Goal: Navigation & Orientation: Understand site structure

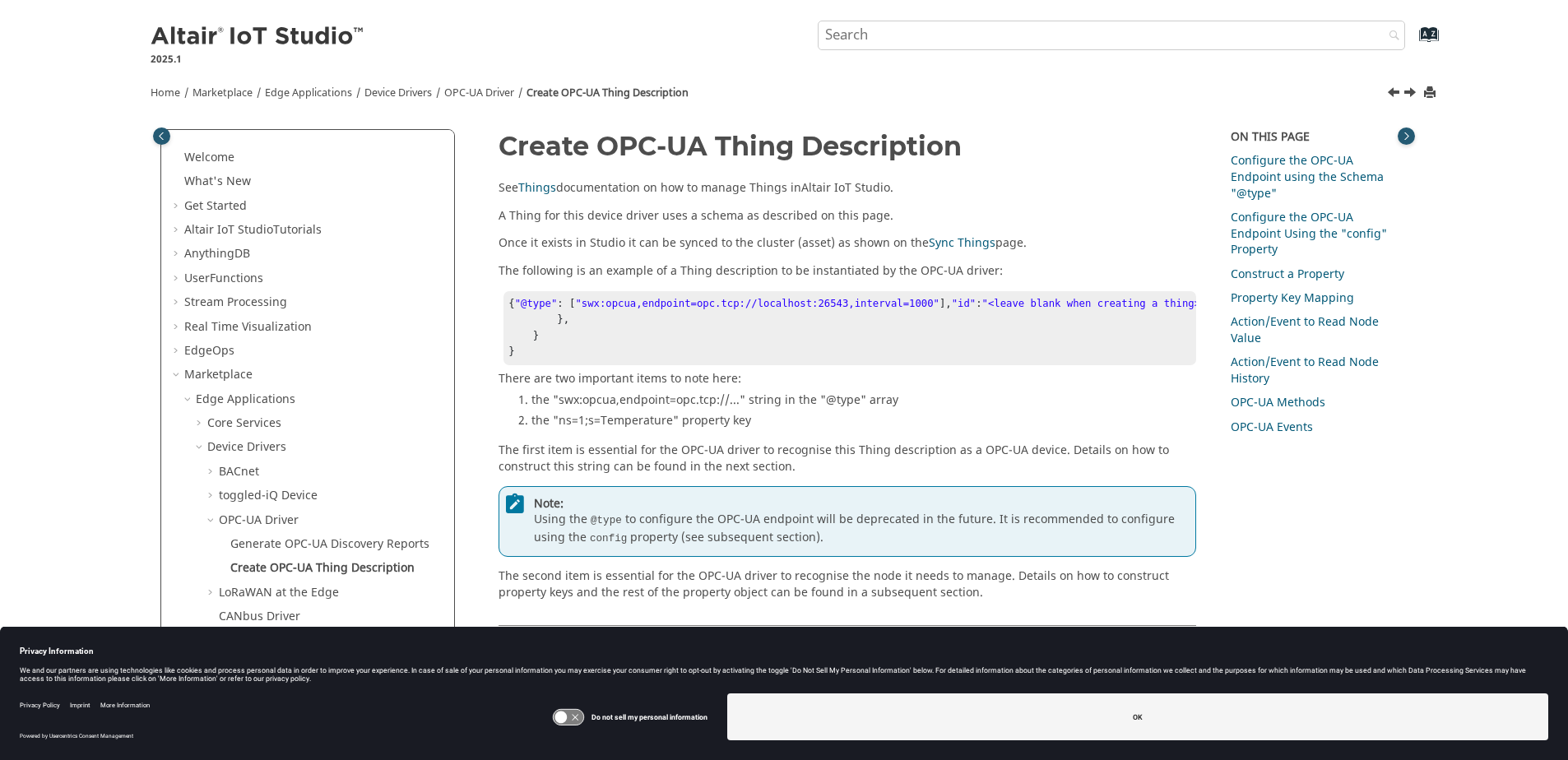
click at [223, 35] on img at bounding box center [259, 36] width 216 height 26
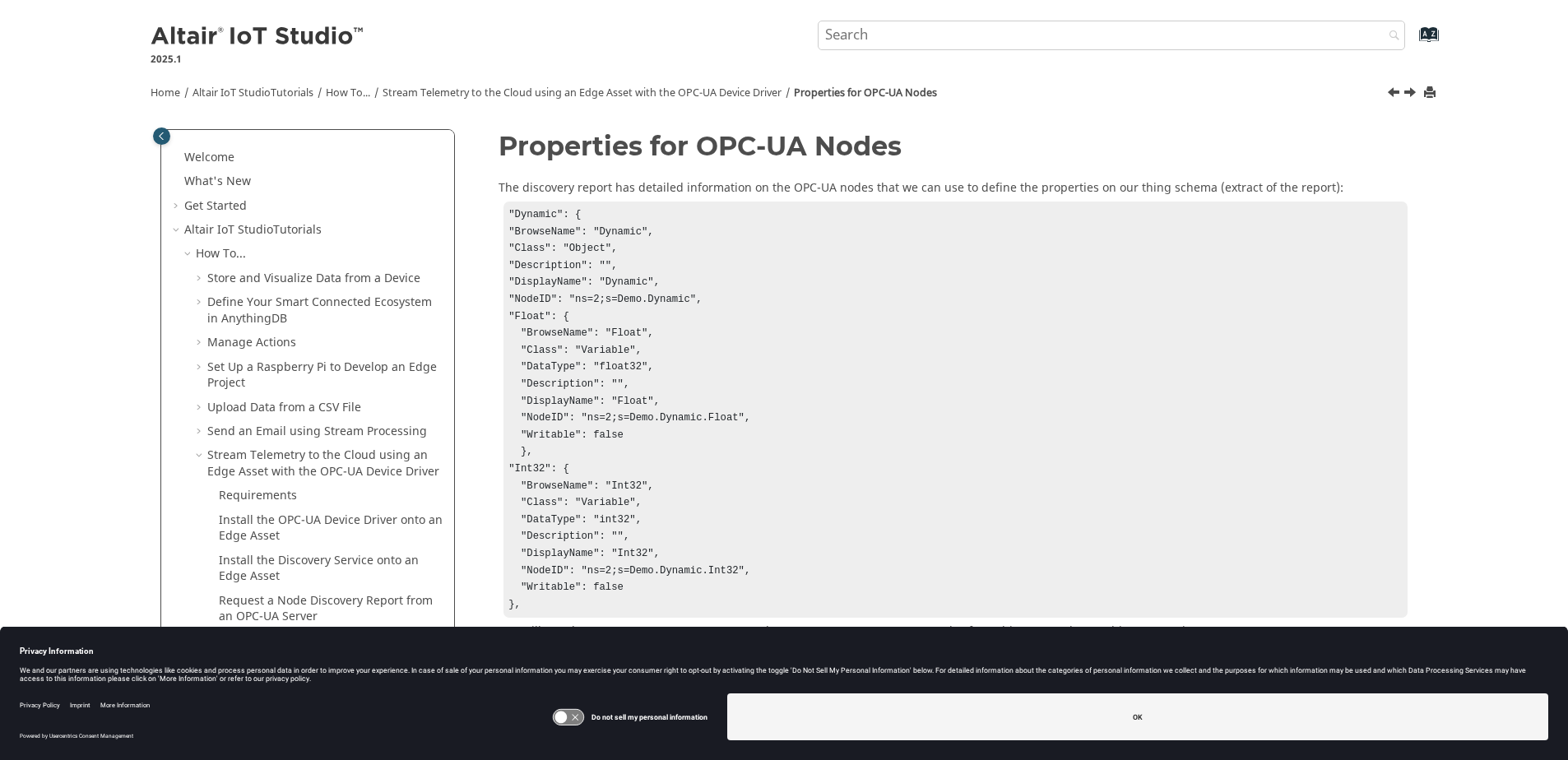
scroll to position [264, 0]
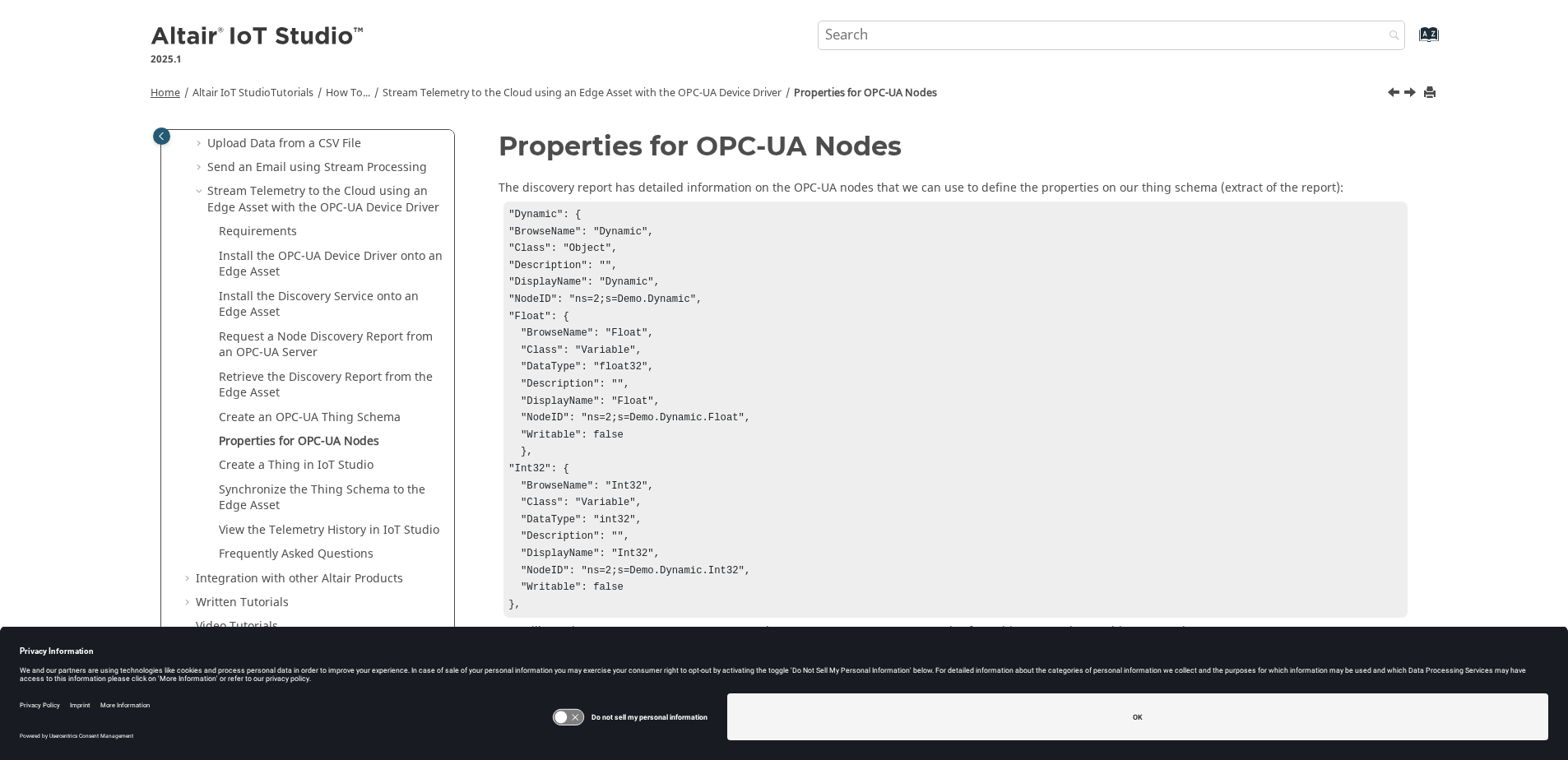
click at [172, 87] on span "Home" at bounding box center [166, 92] width 29 height 15
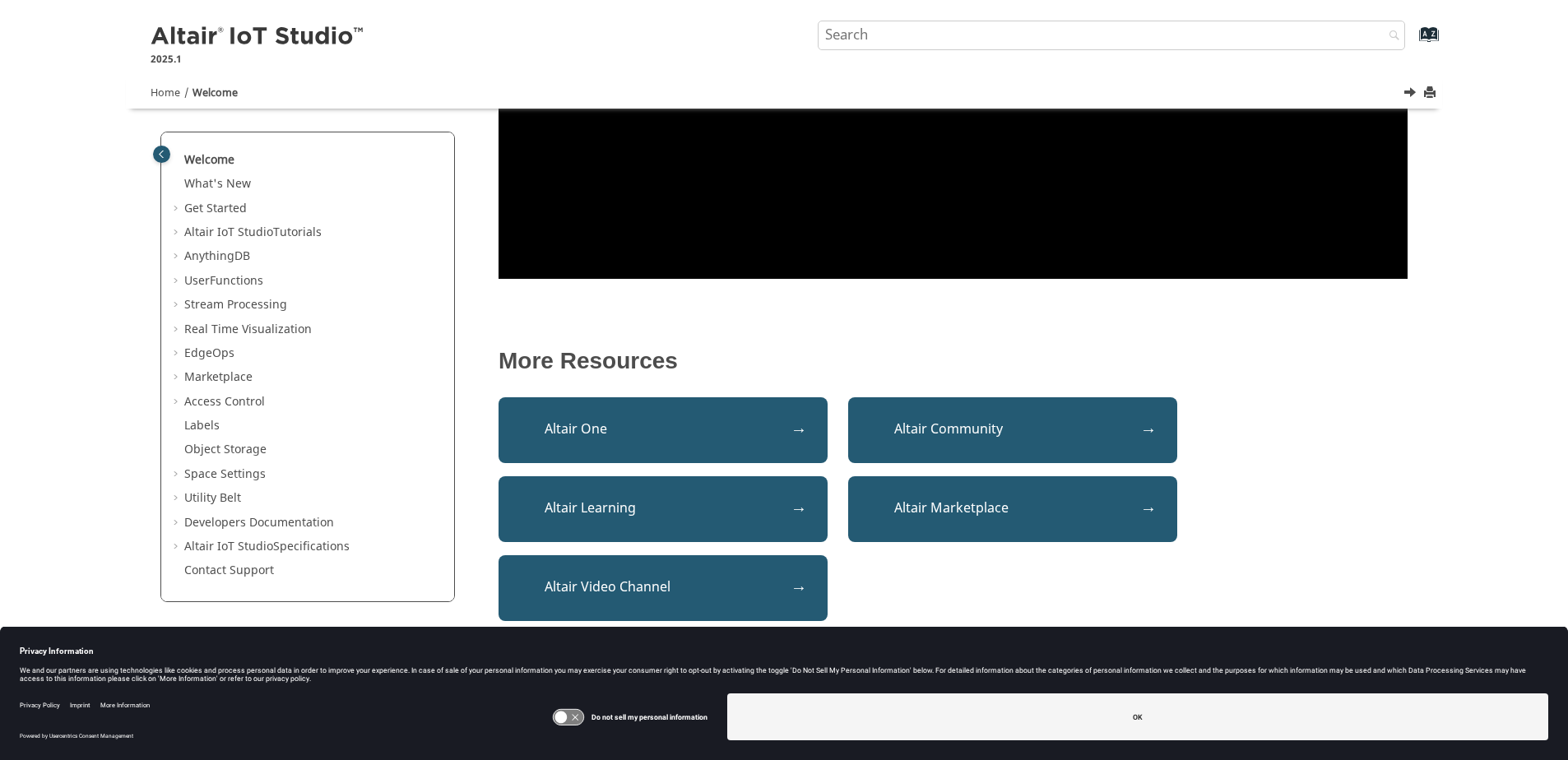
scroll to position [478, 0]
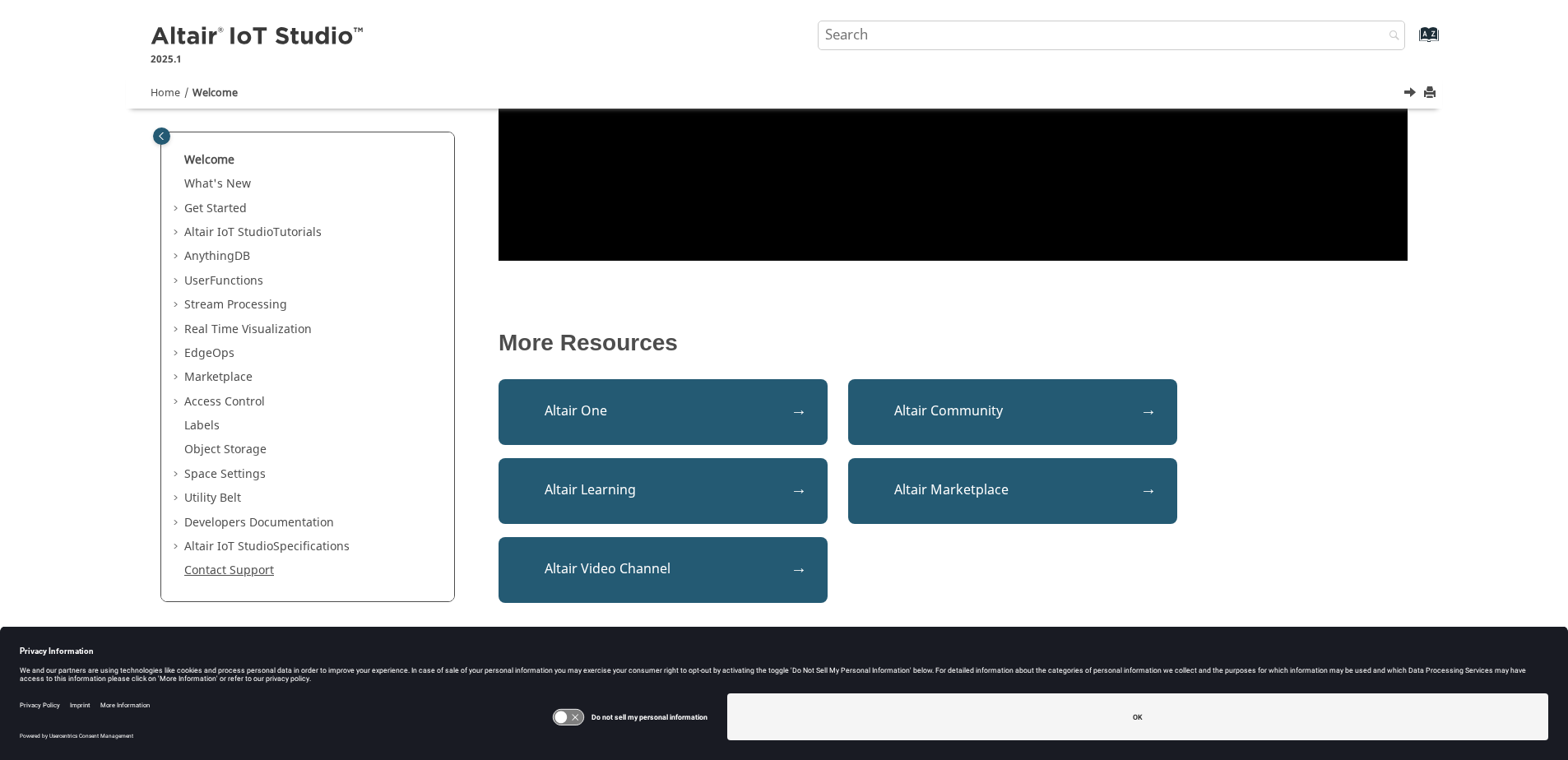
click at [248, 575] on link "Contact Support" at bounding box center [228, 571] width 89 height 18
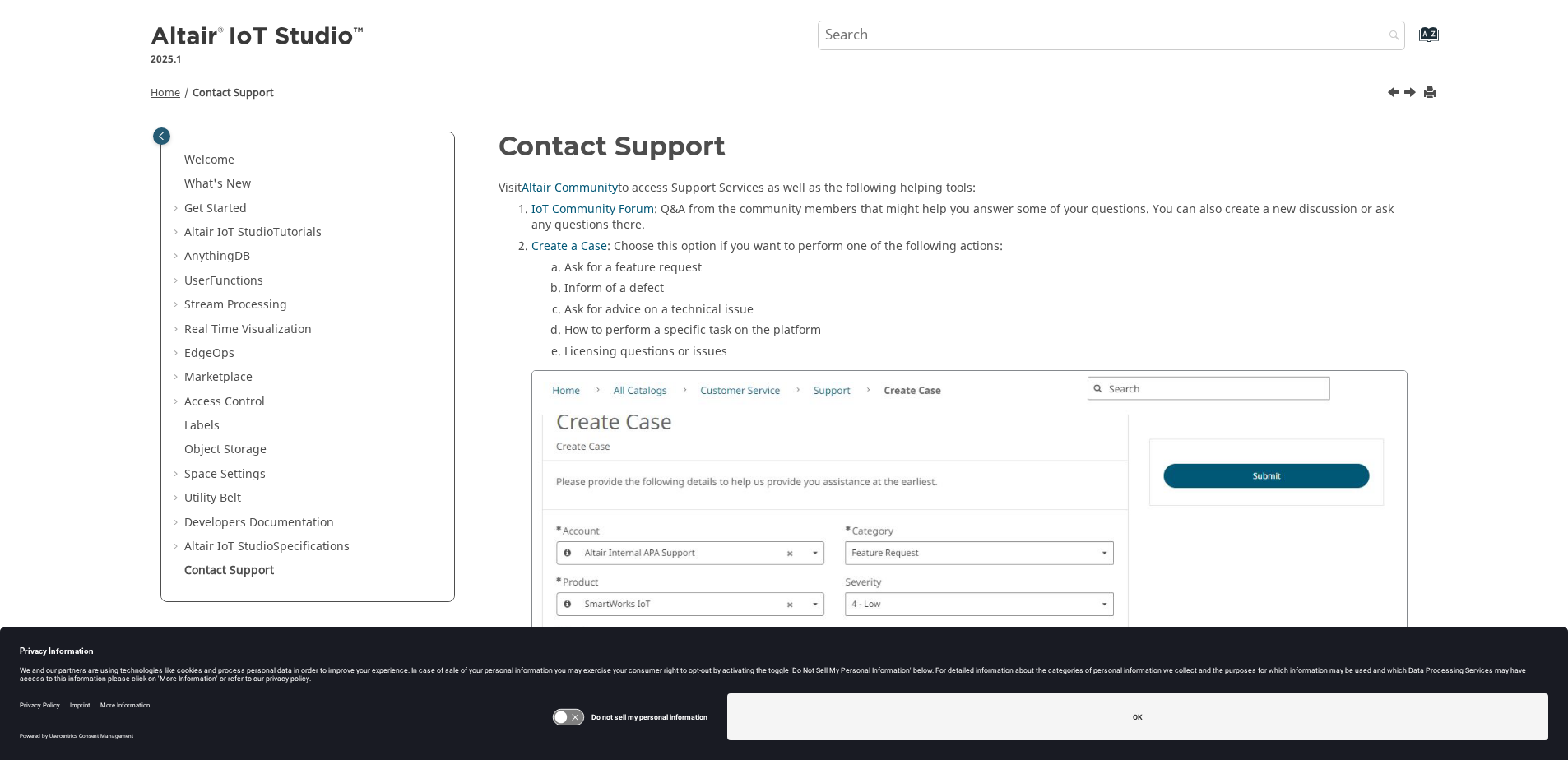
click at [170, 90] on span "Home" at bounding box center [166, 92] width 29 height 15
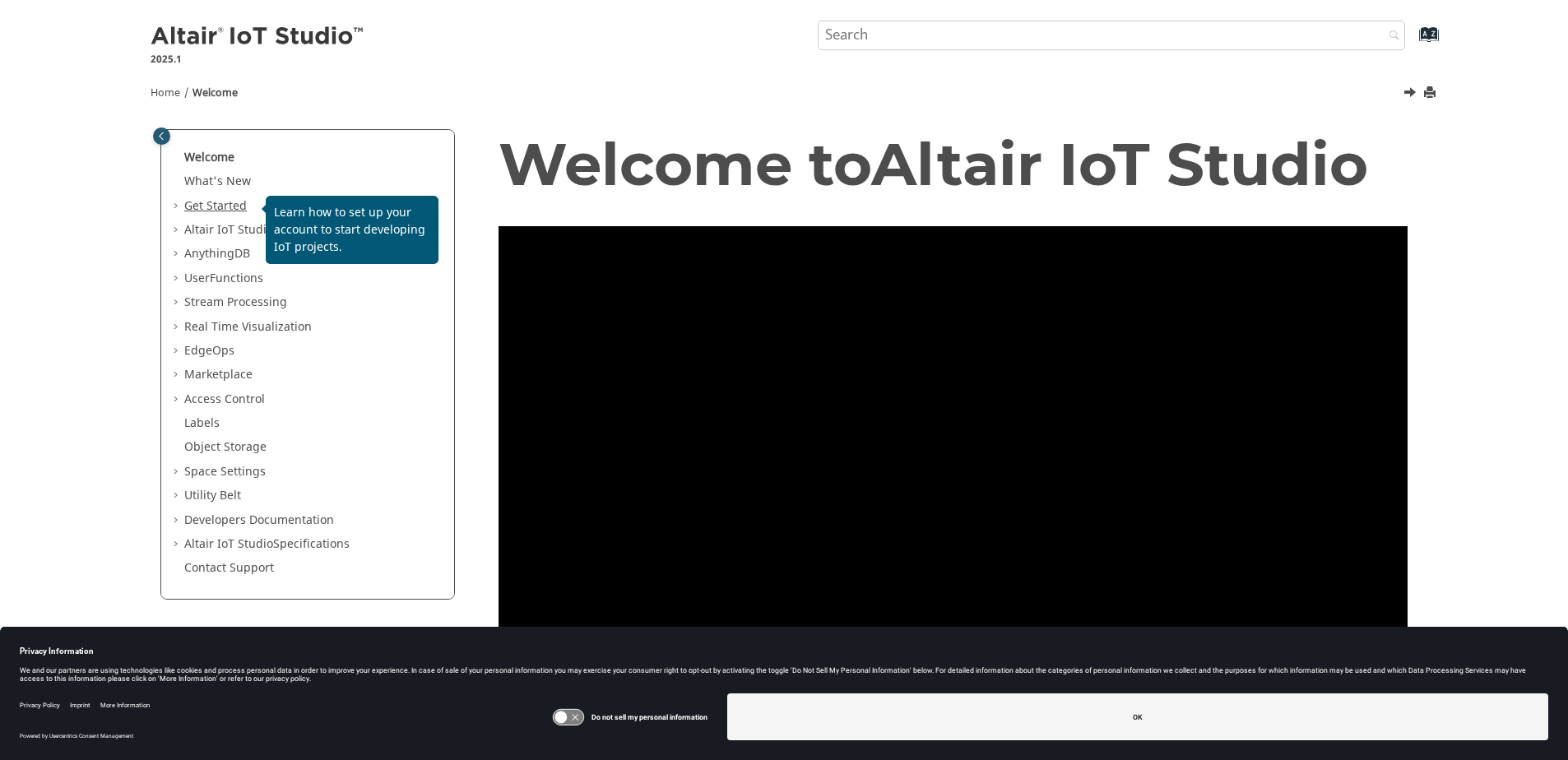
click at [223, 200] on link "Get Started" at bounding box center [216, 206] width 63 height 18
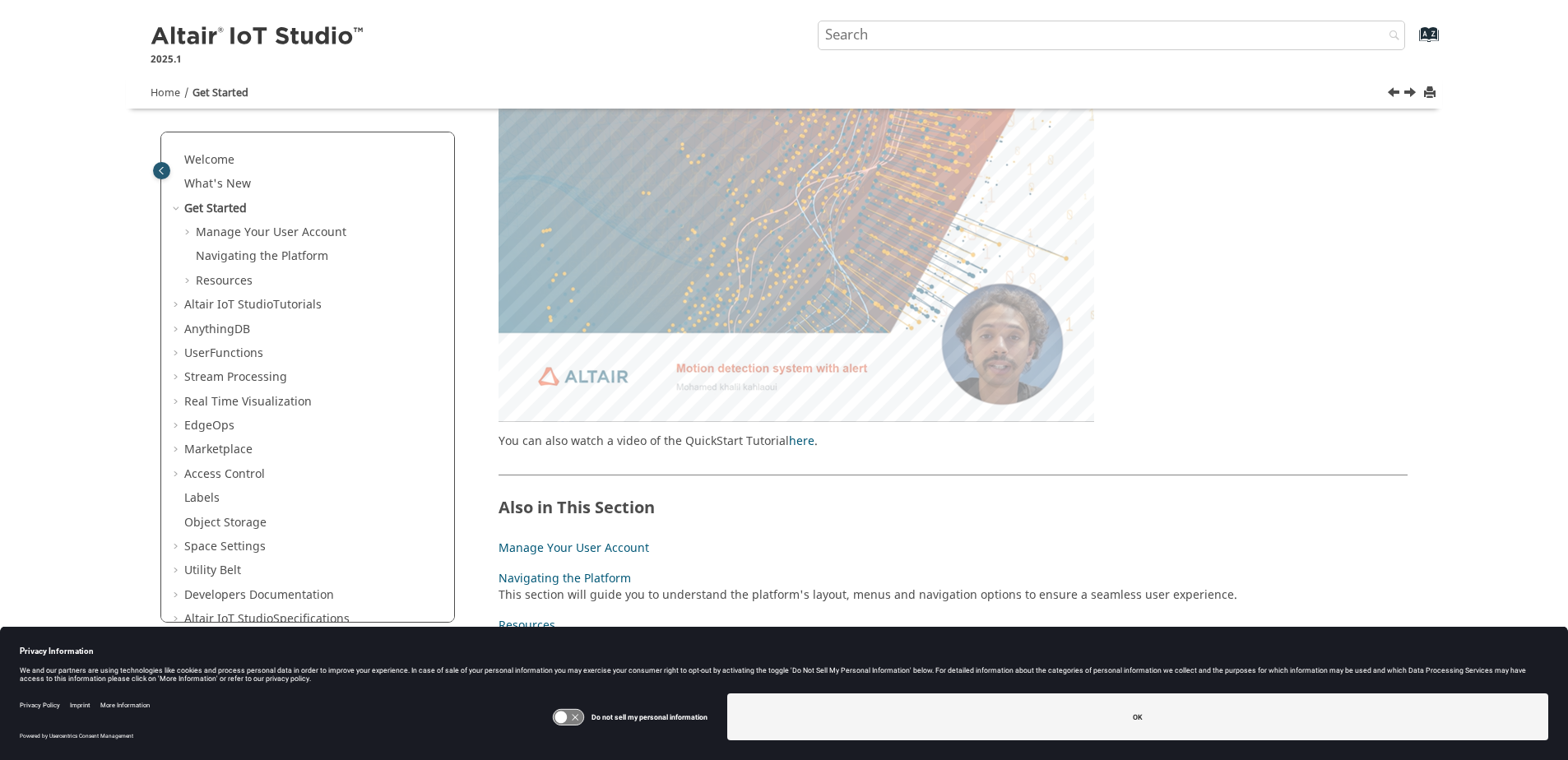
scroll to position [186, 0]
